Goal: Task Accomplishment & Management: Complete application form

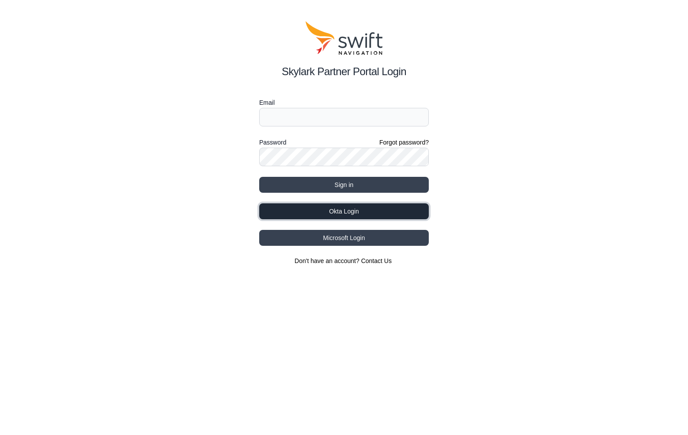
click at [370, 214] on button "Okta Login" at bounding box center [344, 211] width 170 height 16
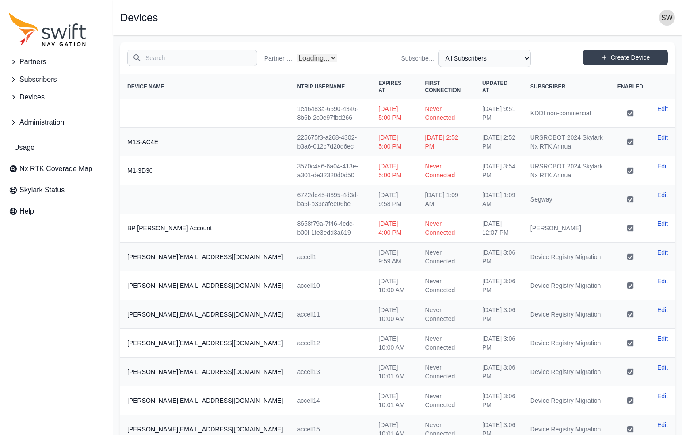
select select "Partner Name"
click at [168, 58] on input "Search" at bounding box center [192, 57] width 130 height 17
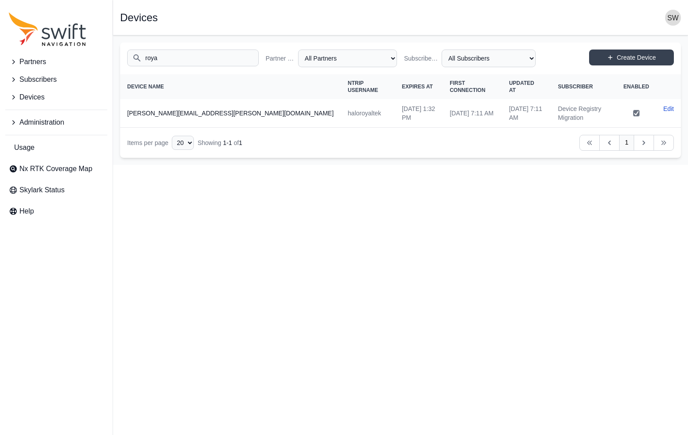
drag, startPoint x: 168, startPoint y: 58, endPoint x: 142, endPoint y: 60, distance: 26.6
click at [142, 60] on input "roya" at bounding box center [193, 57] width 132 height 17
type input "roya"
click at [37, 80] on span "Subscribers" at bounding box center [37, 79] width 37 height 11
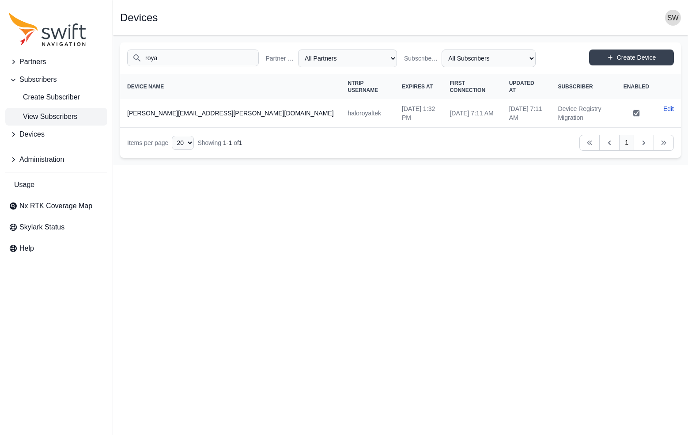
click at [42, 116] on span "View Subscribers" at bounding box center [43, 116] width 68 height 11
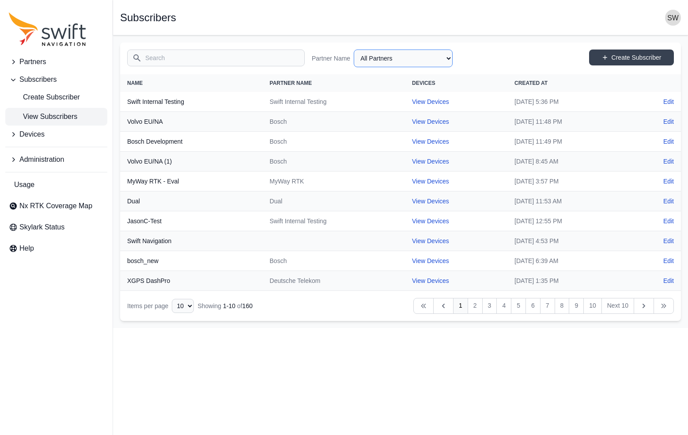
click at [391, 62] on select "All Partners AlpsAlpine [PERSON_NAME] Asensing Bad Elf Bench Mark Equipment & S…" at bounding box center [403, 58] width 99 height 18
click at [354, 49] on select "All Partners AlpsAlpine [PERSON_NAME] Asensing Bad Elf Bench Mark Equipment & S…" at bounding box center [403, 58] width 99 height 18
select select "ab3272ce-40d0-4c94-a524-96a758ab755c"
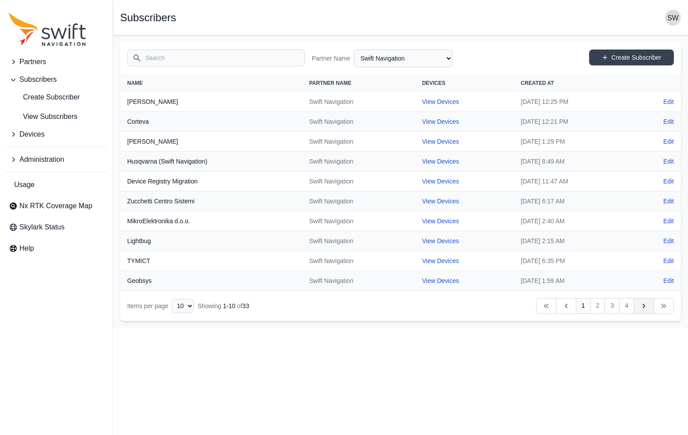
click at [645, 303] on icon "Table navigation" at bounding box center [644, 305] width 9 height 9
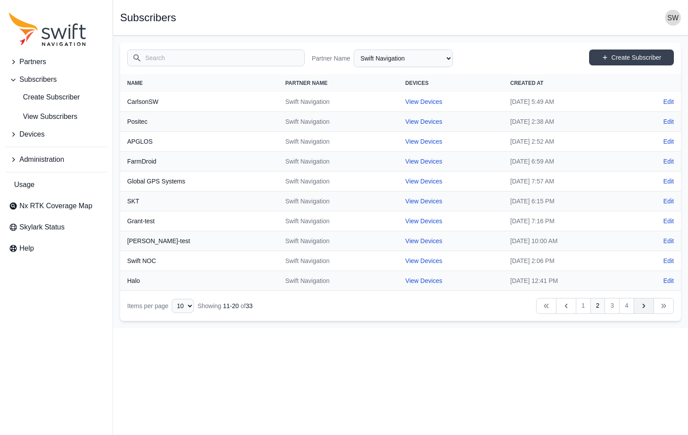
click at [645, 303] on icon "Table navigation" at bounding box center [644, 305] width 9 height 9
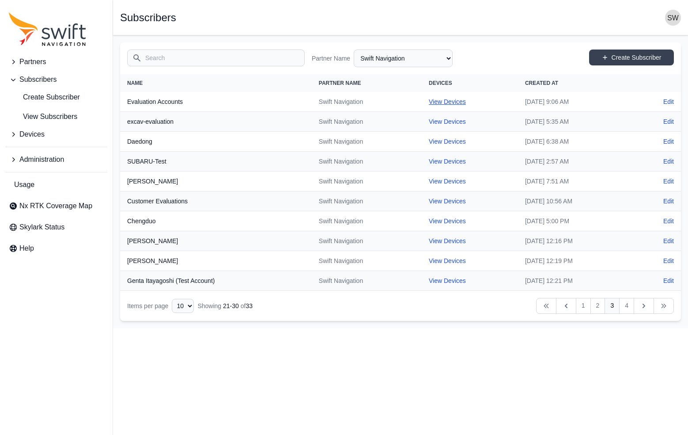
click at [429, 102] on link "View Devices" at bounding box center [447, 101] width 37 height 7
select select "8f022dce-3eb1-4943-ab46-3302f59893f0"
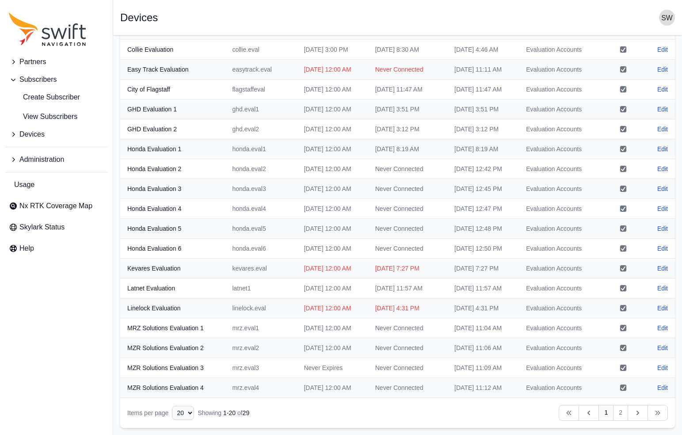
scroll to position [276, 0]
click at [633, 413] on icon "Table navigation" at bounding box center [637, 412] width 9 height 9
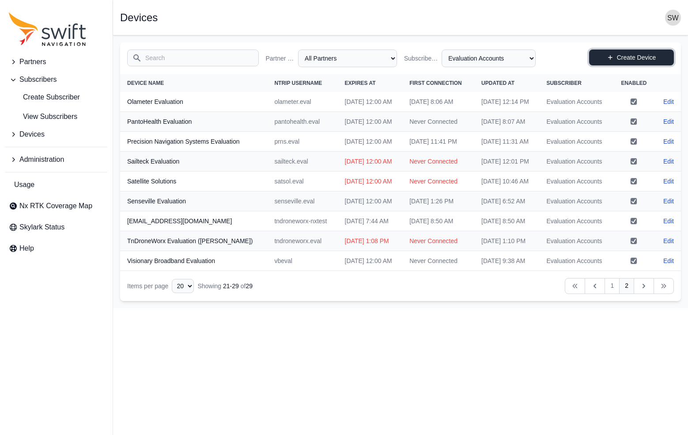
click at [621, 57] on link "Create Device" at bounding box center [631, 57] width 85 height 16
select select "ab3272ce-40d0-4c94-a524-96a758ab755c"
select select "8f022dce-3eb1-4943-ab46-3302f59893f0"
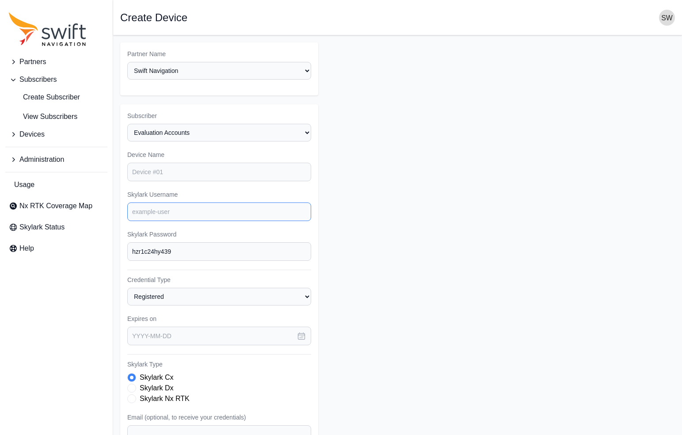
click at [186, 209] on input "Skylark Username" at bounding box center [219, 211] width 184 height 19
type input "royaltek.eval1"
click at [180, 172] on input "Device Name" at bounding box center [219, 172] width 184 height 19
type input "Royaltek Eval 1"
click at [145, 212] on input "royaltek.eval1" at bounding box center [219, 211] width 184 height 19
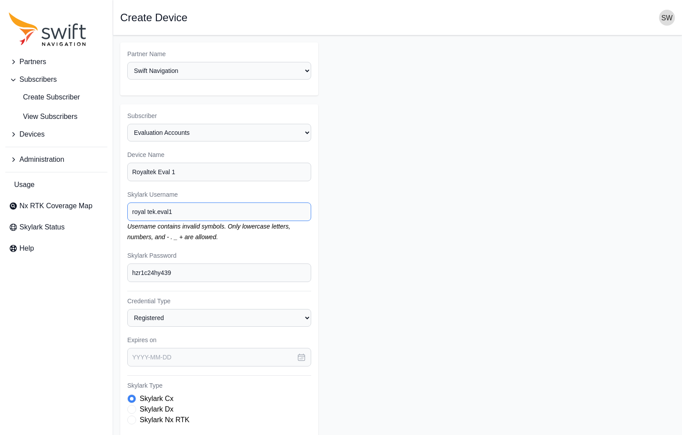
type input "royaltek.eval1"
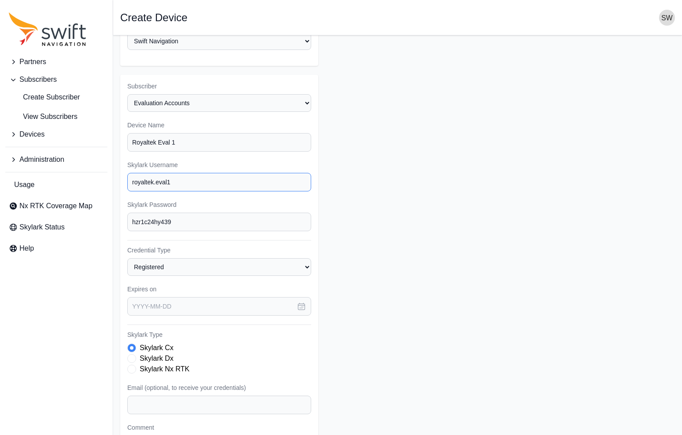
scroll to position [44, 0]
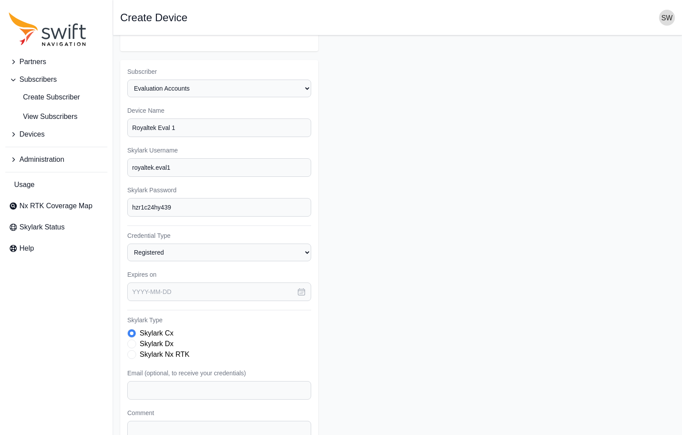
click at [301, 292] on icon "button" at bounding box center [301, 291] width 9 height 9
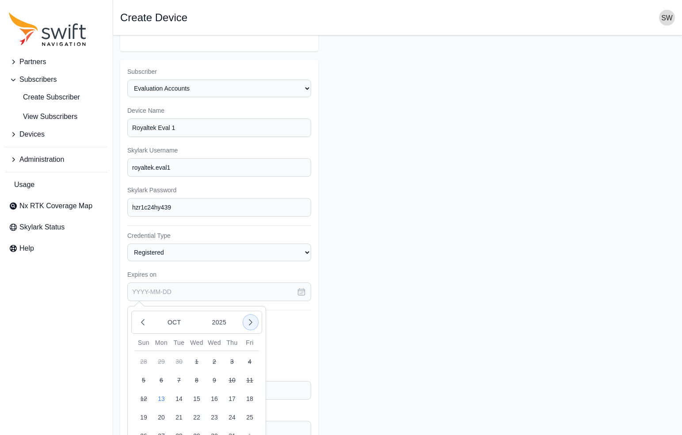
click at [249, 324] on icon "button" at bounding box center [250, 322] width 9 height 9
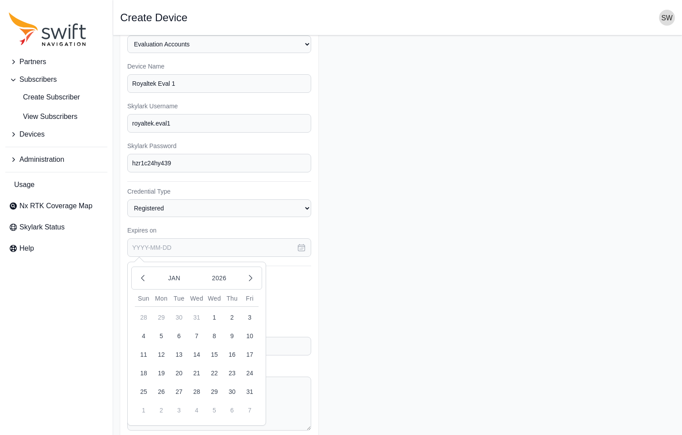
click at [251, 391] on button "31" at bounding box center [250, 392] width 18 height 18
type input "[DATE]"
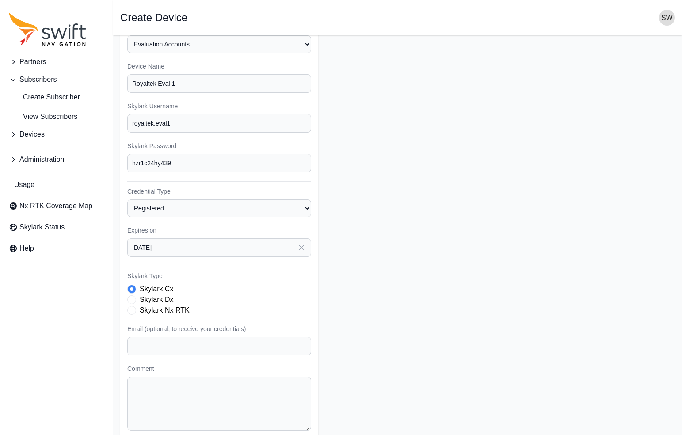
click at [402, 282] on form "Partner Name Select a Partner AlpsAlpine [PERSON_NAME] Bad Elf Bench Mark Equip…" at bounding box center [397, 208] width 554 height 508
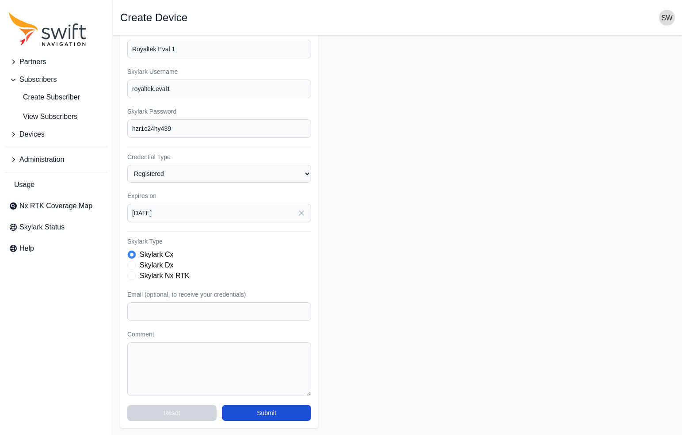
click at [173, 276] on label "Skylark Nx RTK" at bounding box center [165, 275] width 50 height 11
click at [196, 314] on input "Email (optional, to receive your credentials)" at bounding box center [219, 311] width 184 height 19
paste input "[PERSON_NAME][DEMOGRAPHIC_DATA][DOMAIN_NAME]"
type input "[PERSON_NAME][DEMOGRAPHIC_DATA][DOMAIN_NAME]"
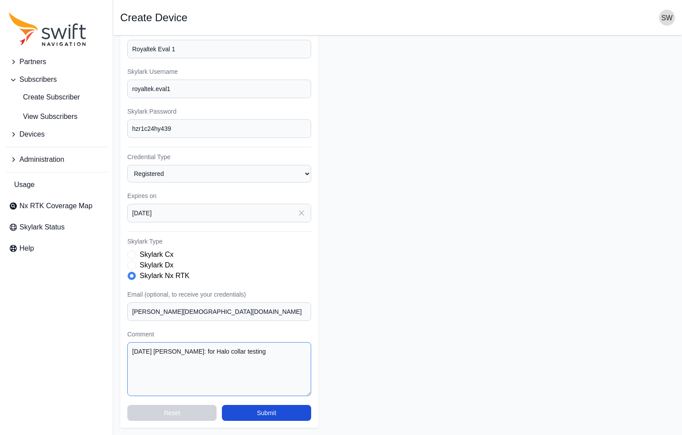
click at [242, 350] on textarea "[DATE] [PERSON_NAME]: for Halo collar testing" at bounding box center [219, 369] width 184 height 54
type textarea "[DATE] [PERSON_NAME]: for Halo collar testing in [GEOGRAPHIC_DATA]."
click at [284, 416] on button "Submit" at bounding box center [266, 413] width 89 height 16
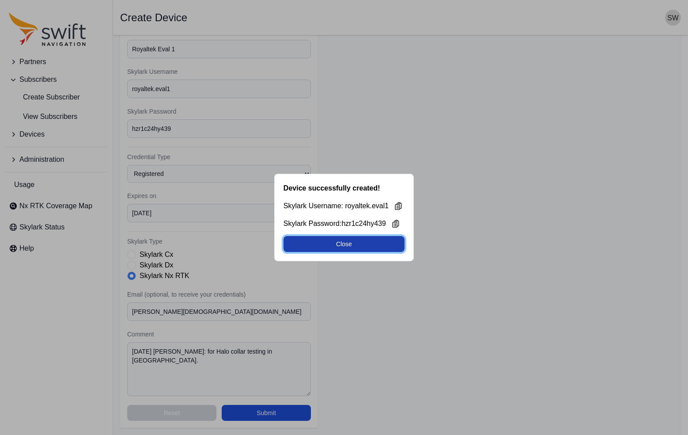
click at [382, 247] on button "Close" at bounding box center [344, 244] width 121 height 16
select select "8f022dce-3eb1-4943-ab46-3302f59893f0"
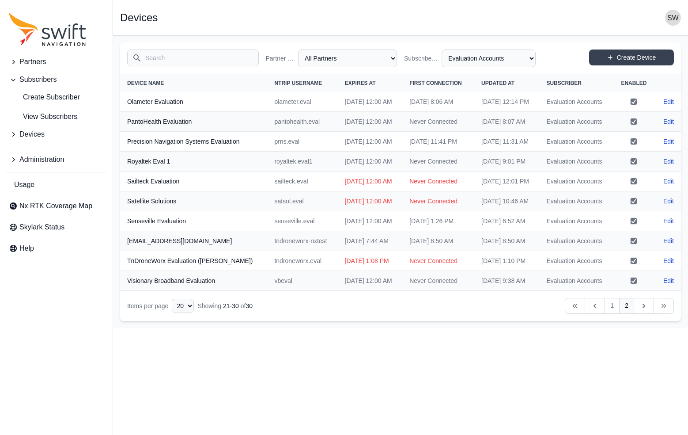
click at [189, 61] on input "Search" at bounding box center [193, 57] width 132 height 17
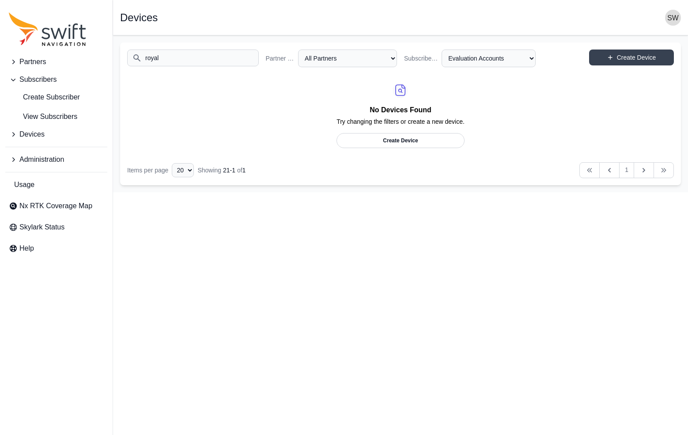
type input "royal"
click at [384, 59] on select "All Partners AlpsAlpine [PERSON_NAME] Asensing Bad Elf Bench Mark Equipment & S…" at bounding box center [347, 58] width 99 height 18
click at [298, 49] on select "All Partners AlpsAlpine [PERSON_NAME] Asensing Bad Elf Bench Mark Equipment & S…" at bounding box center [347, 58] width 99 height 18
select select "ab3272ce-40d0-4c94-a524-96a758ab755c"
select select "Subscriber"
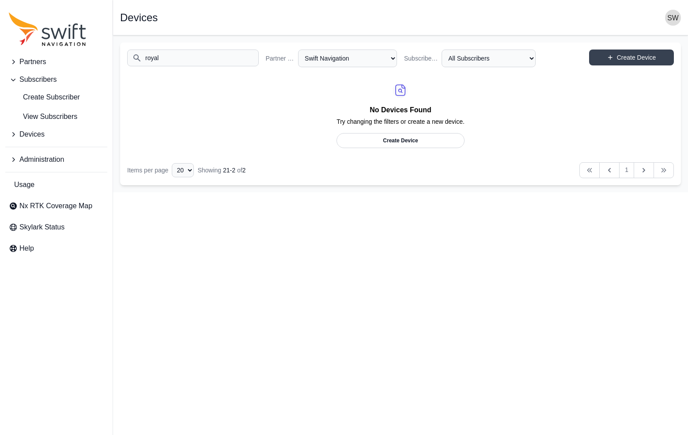
click at [212, 61] on input "royal" at bounding box center [193, 57] width 132 height 17
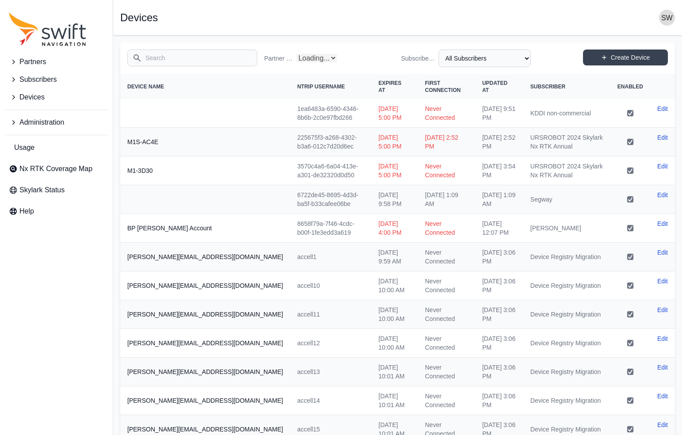
select select "Partner Name"
click at [12, 96] on icon "Sidenav" at bounding box center [13, 97] width 9 height 9
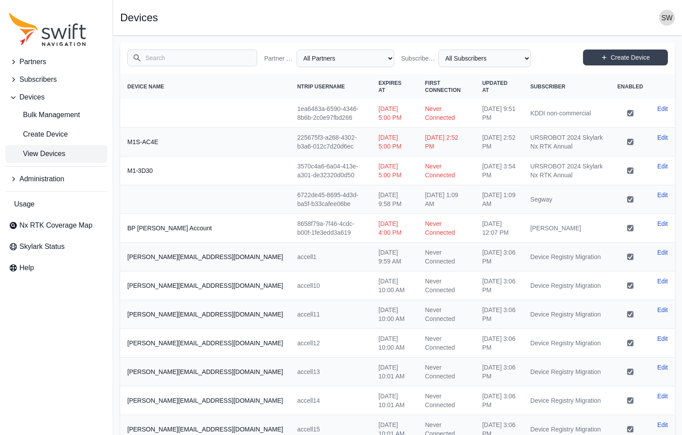
click at [41, 152] on span "View Devices" at bounding box center [37, 153] width 57 height 11
click at [150, 60] on input "Search" at bounding box center [192, 57] width 130 height 17
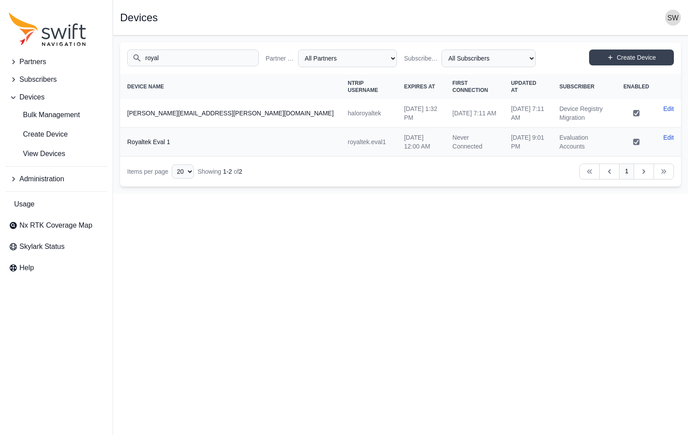
type input "royal"
